Goal: Information Seeking & Learning: Find contact information

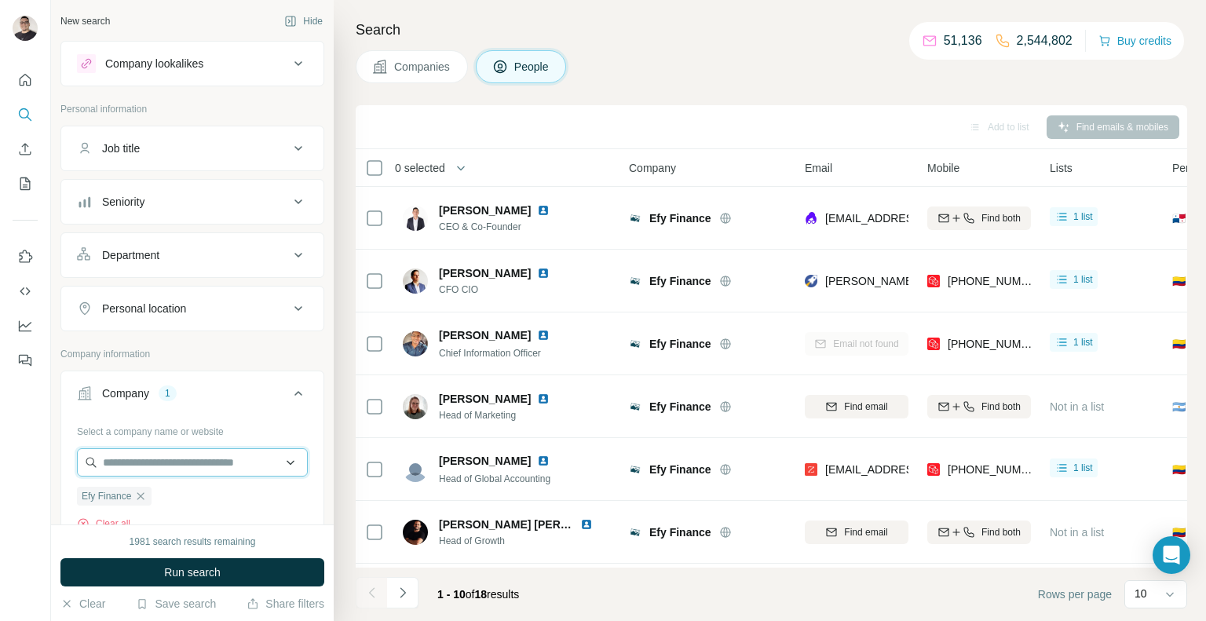
click at [157, 469] on input "text" at bounding box center [192, 462] width 231 height 28
paste input "**********"
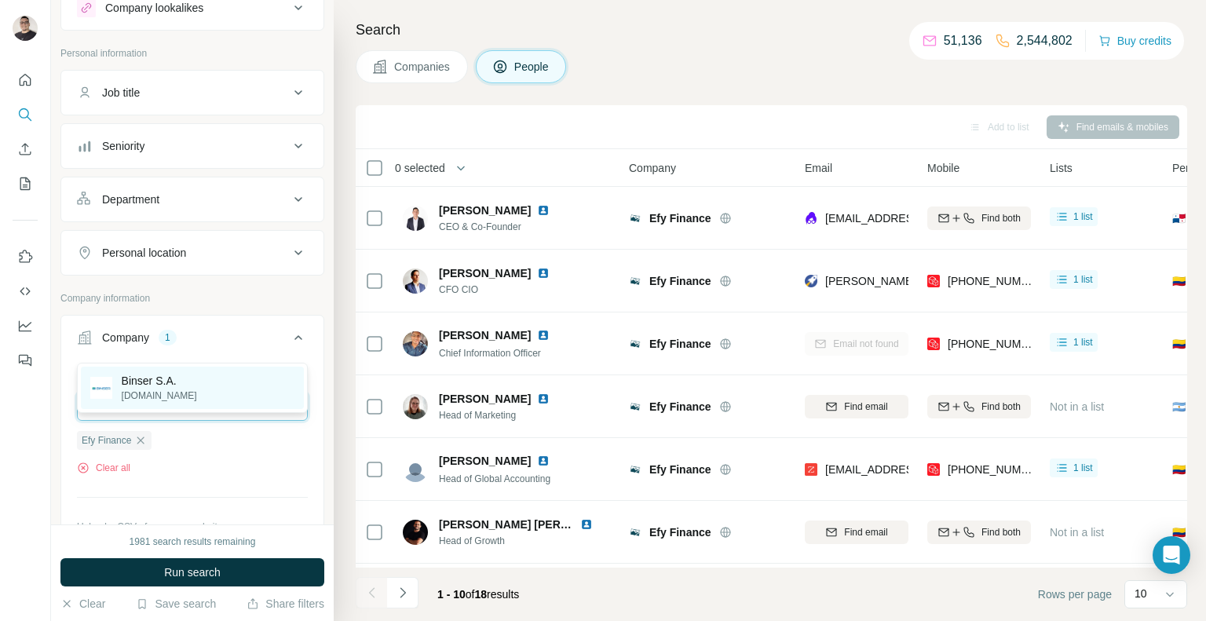
scroll to position [137, 0]
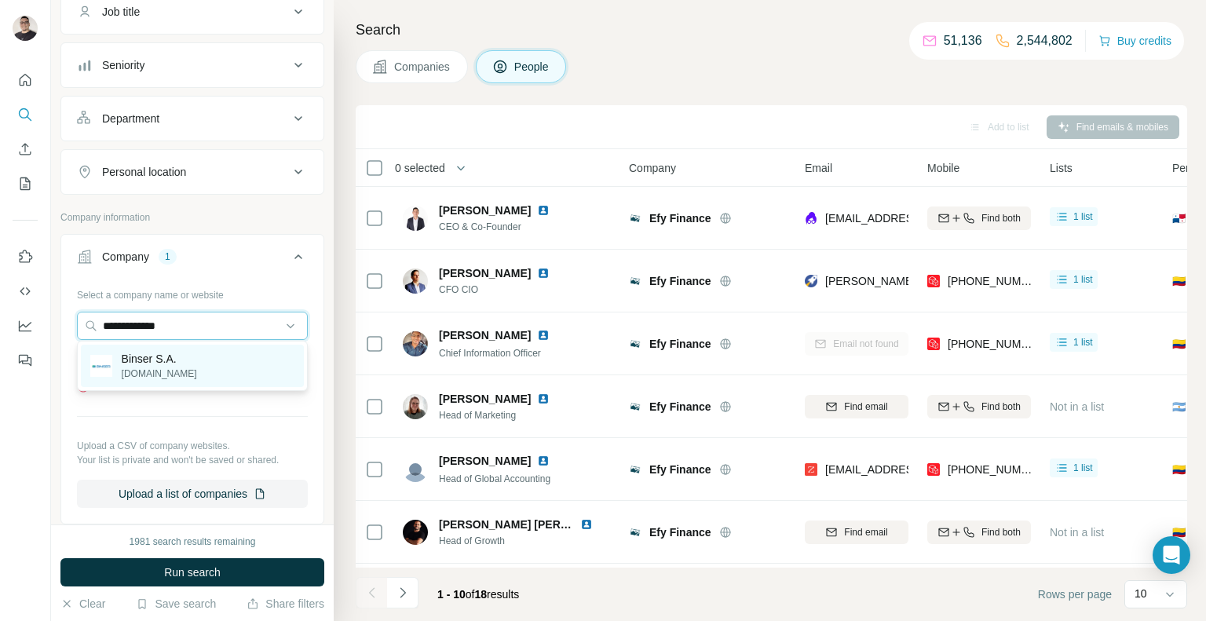
type input "**********"
click at [181, 365] on p "Binser S.A." at bounding box center [159, 359] width 75 height 16
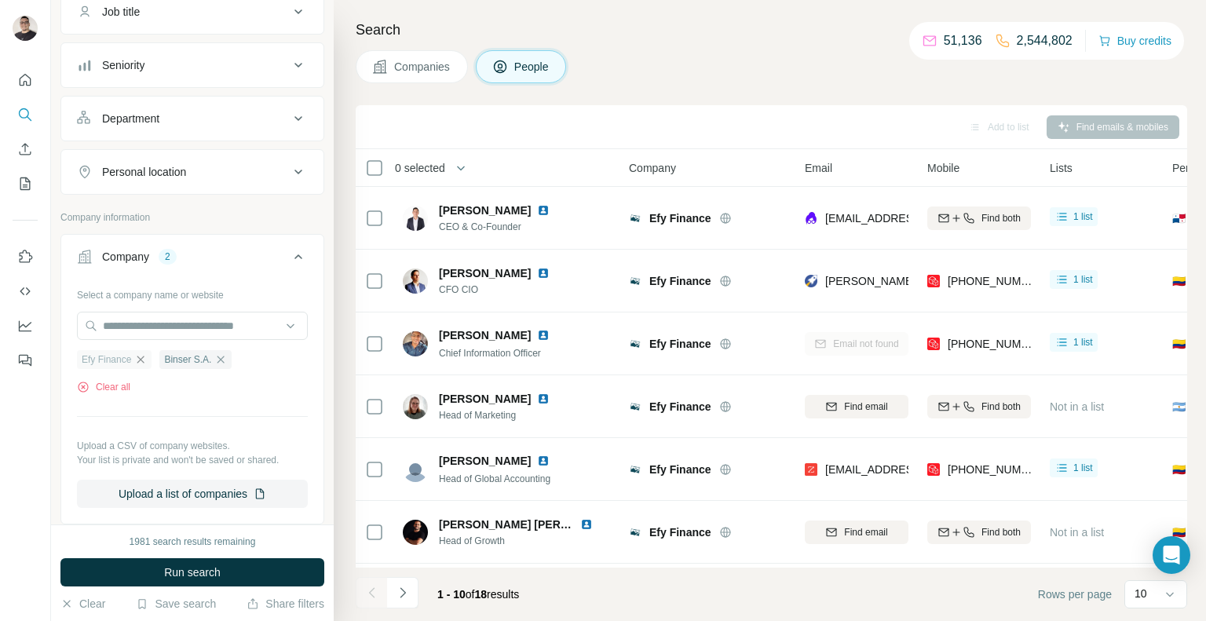
click at [144, 359] on icon "button" at bounding box center [140, 359] width 13 height 13
click at [437, 57] on button "Companies" at bounding box center [412, 66] width 112 height 33
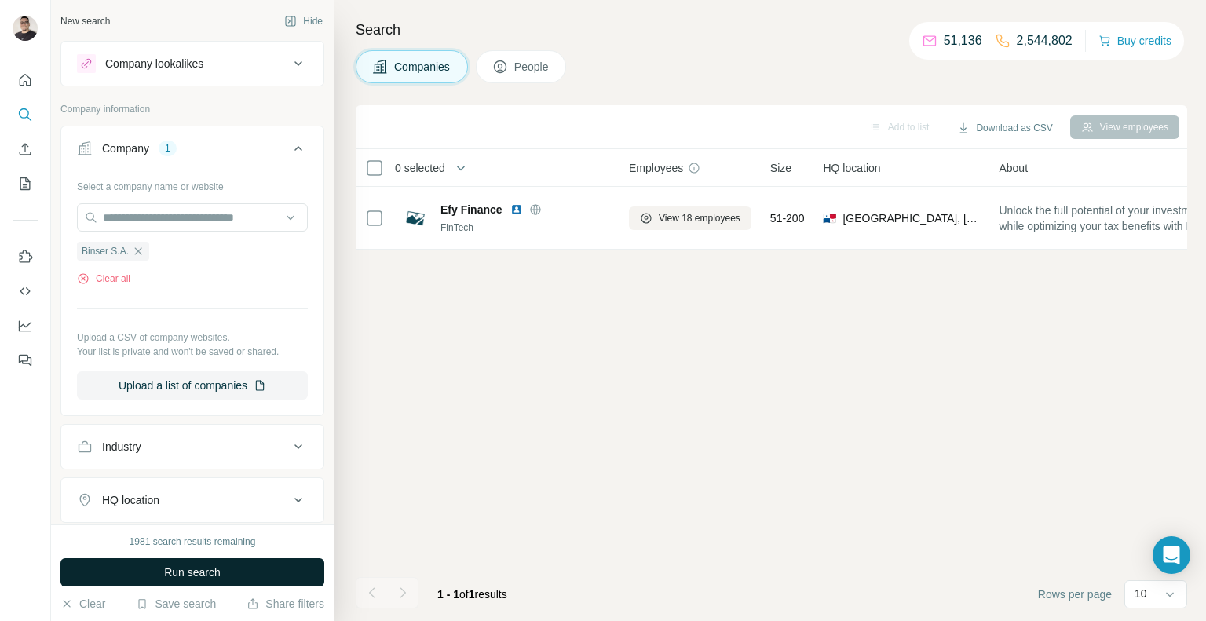
click at [207, 587] on div "1981 search results remaining Run search Clear Save search Share filters" at bounding box center [192, 572] width 283 height 97
click at [206, 579] on span "Run search" at bounding box center [192, 572] width 57 height 16
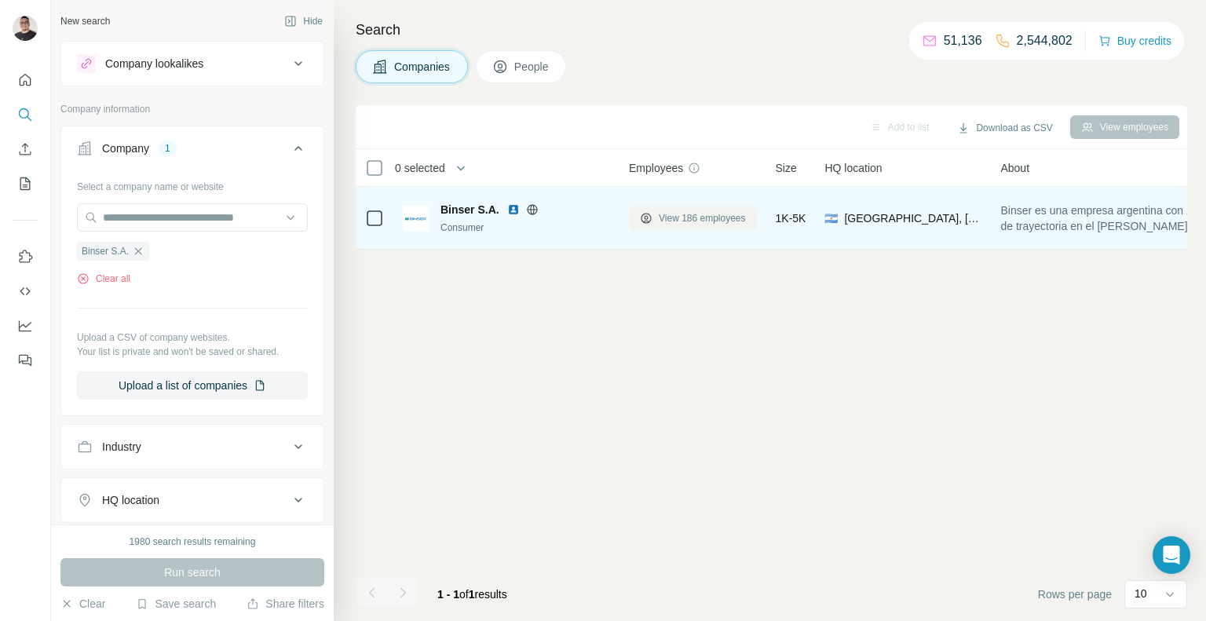
click at [709, 221] on span "View 186 employees" at bounding box center [702, 218] width 87 height 14
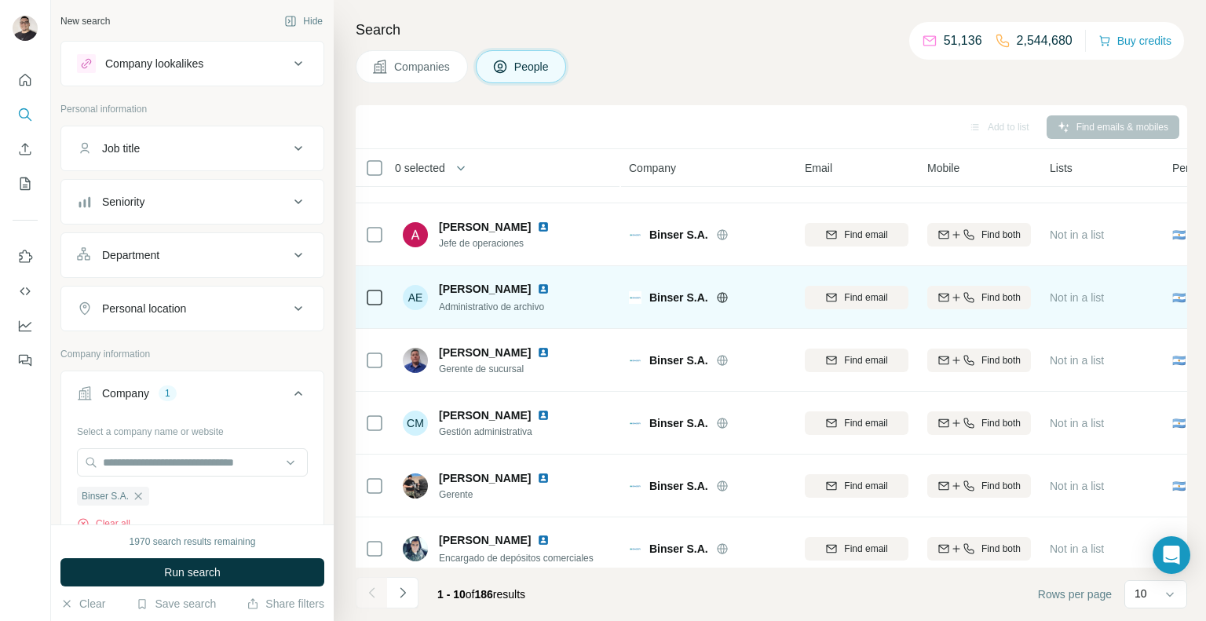
scroll to position [246, 0]
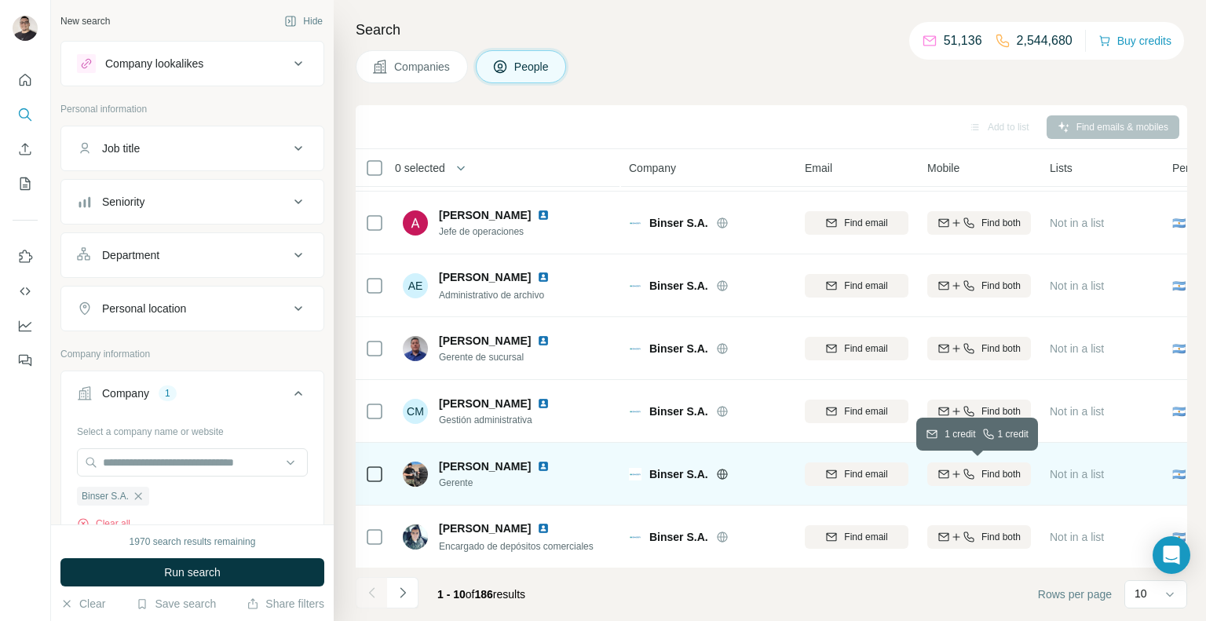
click at [989, 477] on span "Find both" at bounding box center [1000, 474] width 39 height 14
click at [405, 594] on icon "Navigate to next page" at bounding box center [403, 593] width 16 height 16
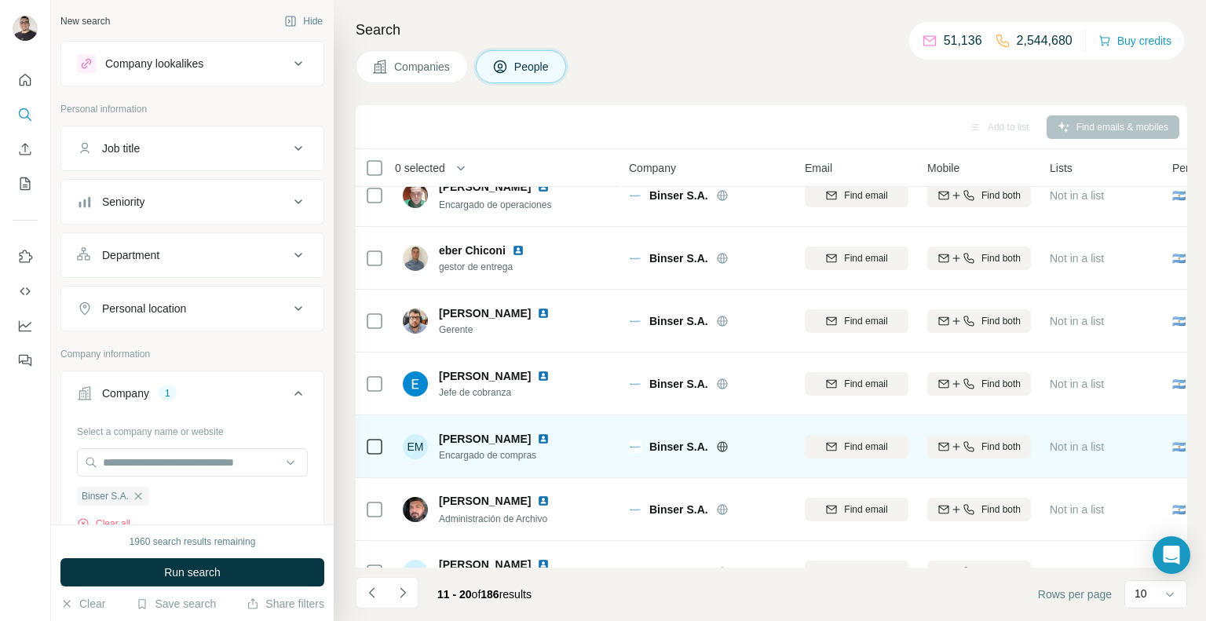
scroll to position [24, 0]
click at [973, 450] on div "Find both" at bounding box center [979, 445] width 104 height 14
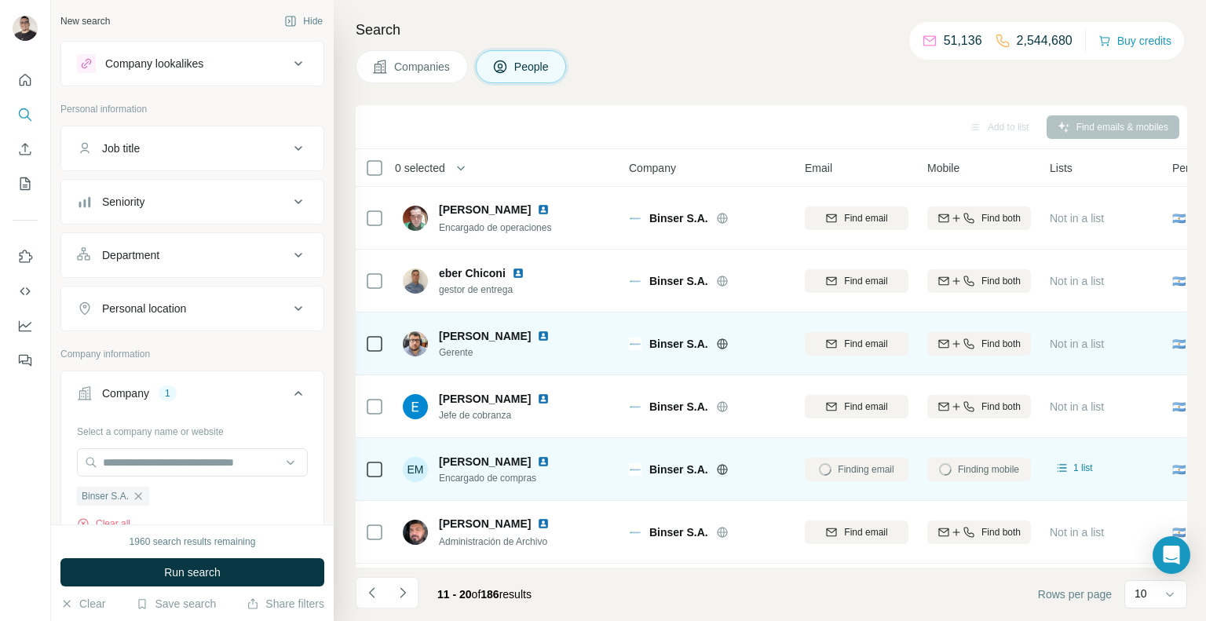
scroll to position [246, 0]
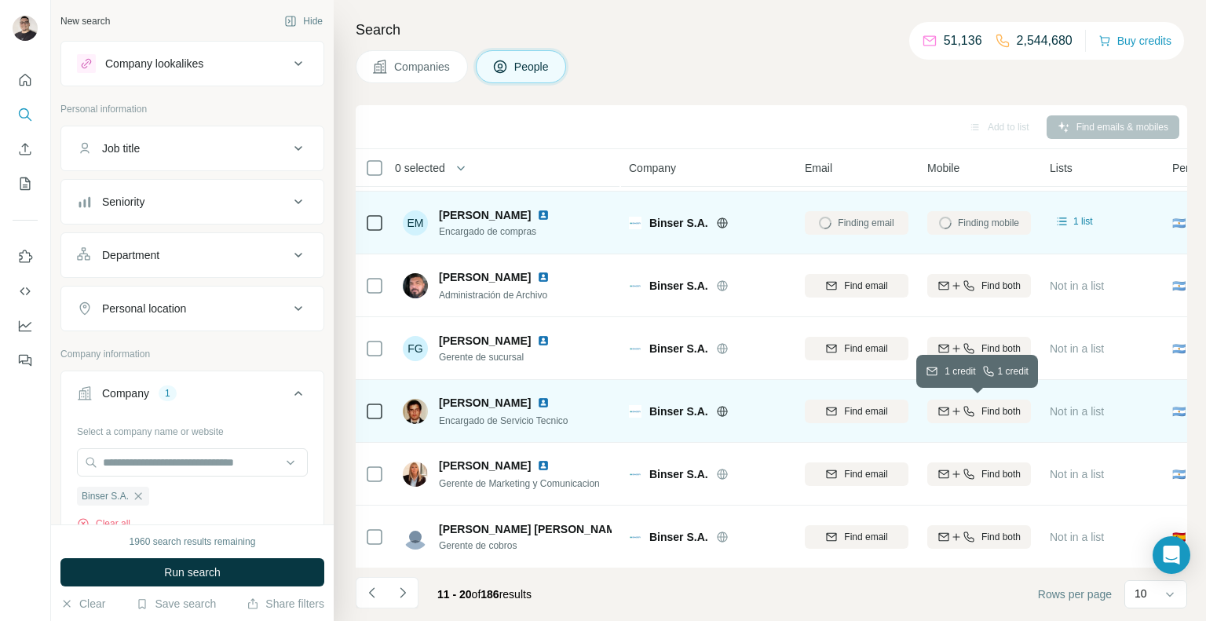
click at [997, 407] on span "Find both" at bounding box center [1000, 411] width 39 height 14
